Goal: Information Seeking & Learning: Learn about a topic

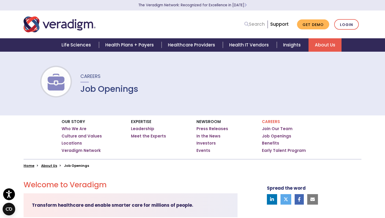
click at [252, 24] on link "Search" at bounding box center [255, 24] width 20 height 7
paste input "Associate Sales Development Specialist - Remote"
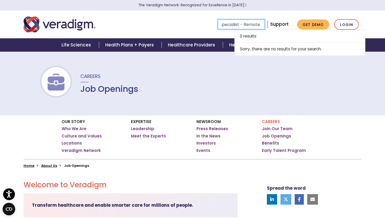
type input "Associate Sales Development Specialist - Remote"
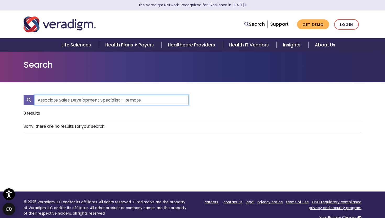
drag, startPoint x: 122, startPoint y: 98, endPoint x: 164, endPoint y: 98, distance: 42.0
click at [164, 98] on input "Associate Sales Development Specialist - Remote" at bounding box center [111, 100] width 154 height 10
type input "Associate Sales Development Specialist"
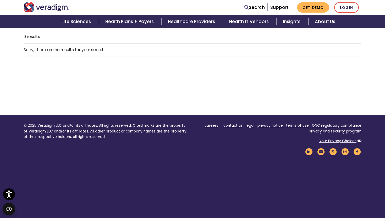
scroll to position [86, 0]
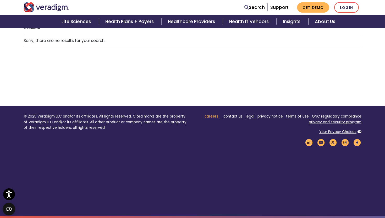
click at [213, 118] on link "careers" at bounding box center [212, 116] width 14 height 5
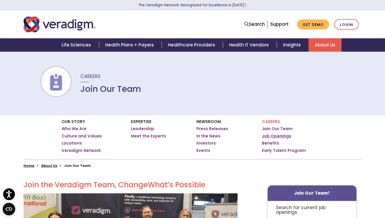
click at [275, 135] on link "Job Openings" at bounding box center [276, 135] width 29 height 5
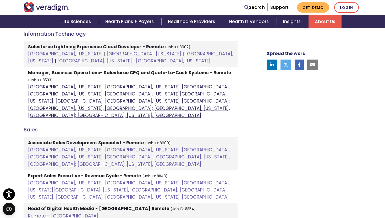
scroll to position [415, 0]
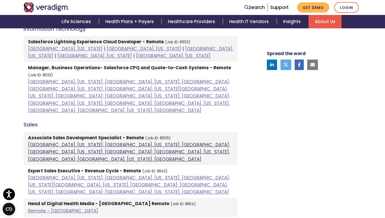
click at [63, 142] on link "Atlanta, Georgia; Orlando, Florida, United States; Phoenix, Arizona, United Sta…" at bounding box center [129, 152] width 202 height 20
